Goal: Transaction & Acquisition: Purchase product/service

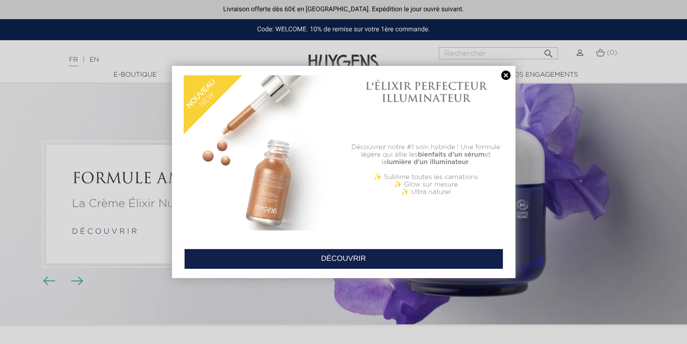
click at [507, 77] on link at bounding box center [506, 76] width 13 height 10
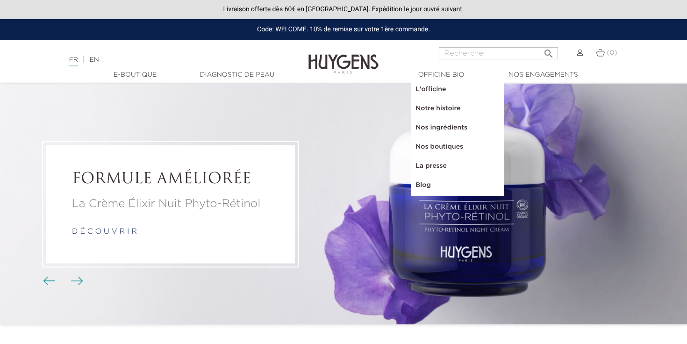
click at [250, 116] on li "FORMULE AMÉLIORÉE La Crème Élixir Nuit Phyto-Rétinol d é c o u v r i r" at bounding box center [343, 204] width 687 height 241
click at [301, 268] on li "FORMULE AMÉLIORÉE La Crème Élixir Nuit Phyto-Rétinol d é c o u v r i r" at bounding box center [343, 204] width 687 height 241
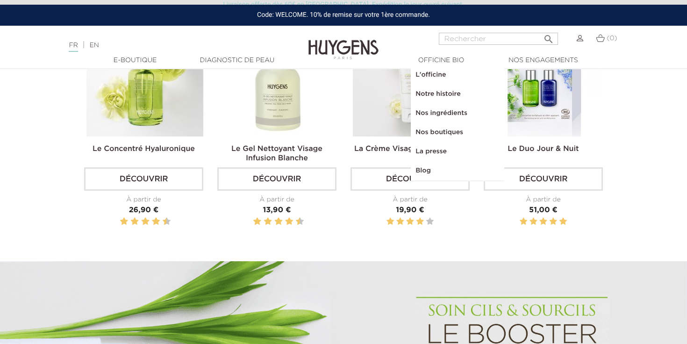
scroll to position [306, 0]
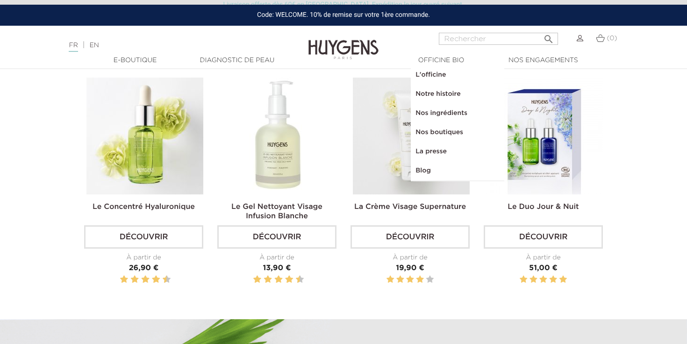
click at [278, 236] on link "Découvrir" at bounding box center [276, 236] width 119 height 23
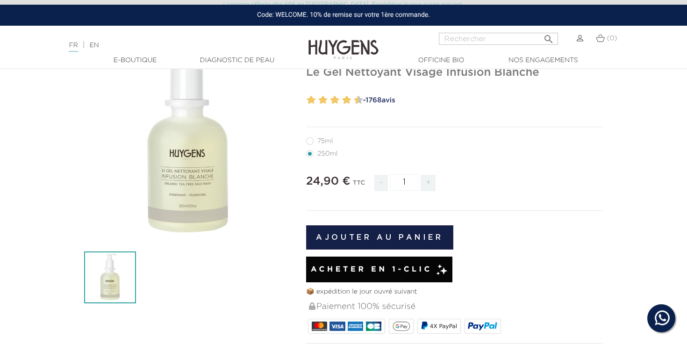
scroll to position [80, 0]
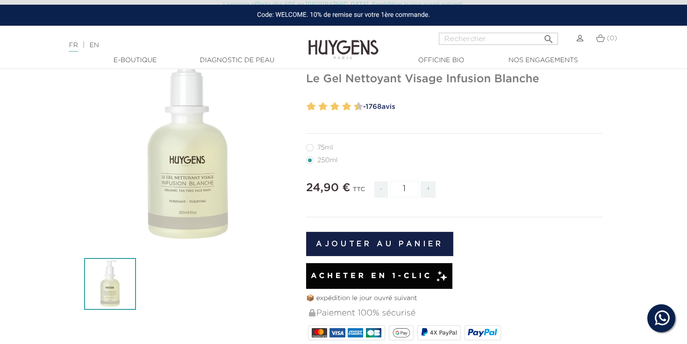
click at [346, 274] on span "Acheter en 1-clic" at bounding box center [372, 276] width 122 height 11
